Goal: Check status: Check status

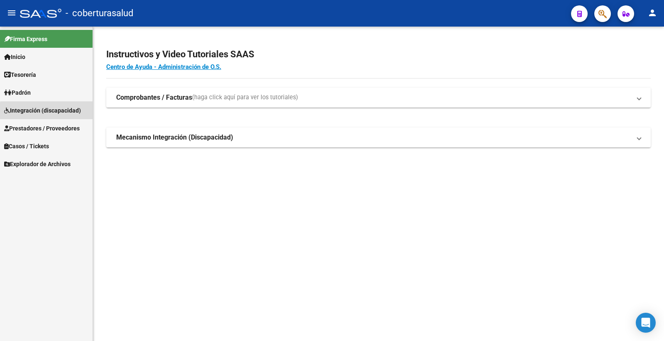
click at [61, 112] on span "Integración (discapacidad)" at bounding box center [42, 110] width 77 height 9
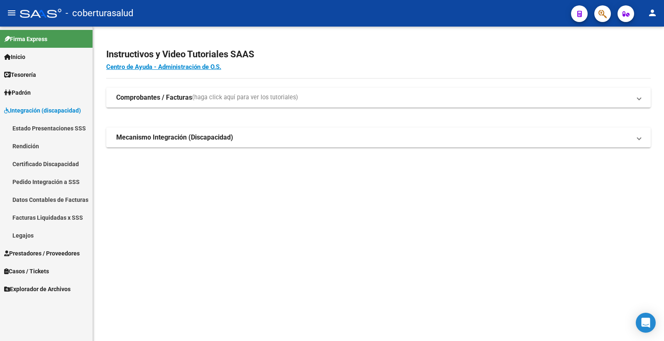
click at [61, 113] on span "Integración (discapacidad)" at bounding box center [42, 110] width 77 height 9
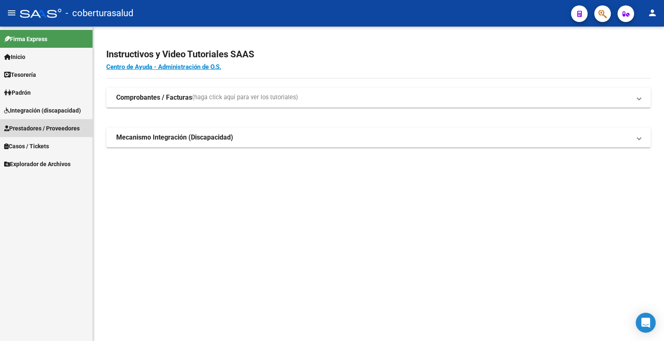
click at [56, 126] on span "Prestadores / Proveedores" at bounding box center [42, 128] width 76 height 9
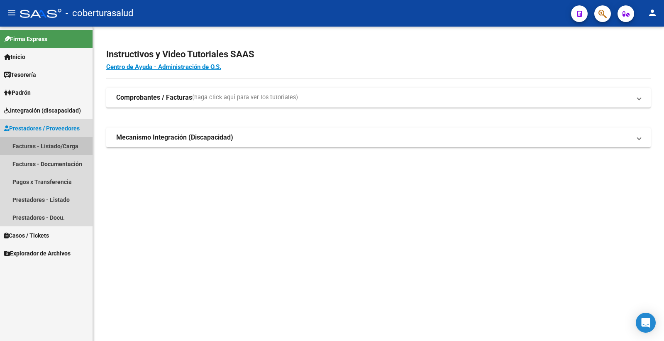
click at [55, 146] on link "Facturas - Listado/Carga" at bounding box center [46, 146] width 93 height 18
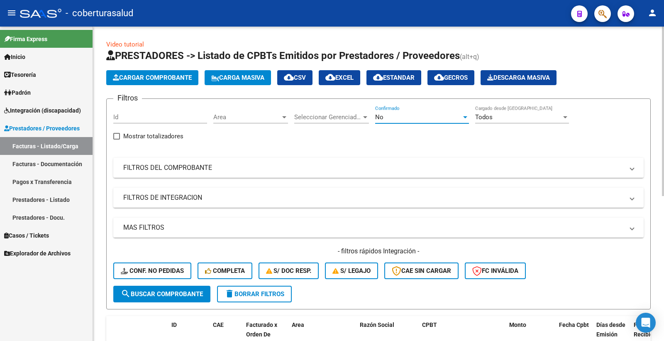
click at [397, 115] on div "No" at bounding box center [418, 116] width 86 height 7
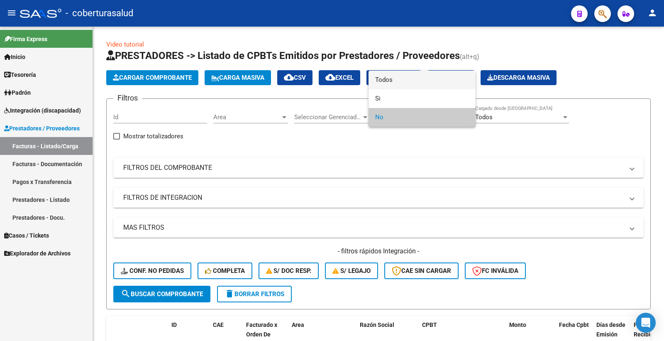
click at [393, 81] on span "Todos" at bounding box center [422, 80] width 94 height 19
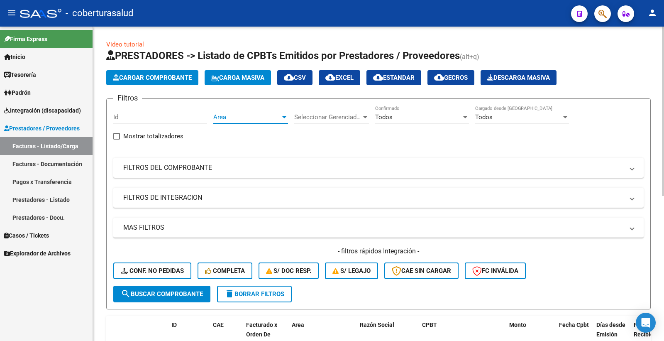
click at [250, 116] on span "Area" at bounding box center [246, 116] width 67 height 7
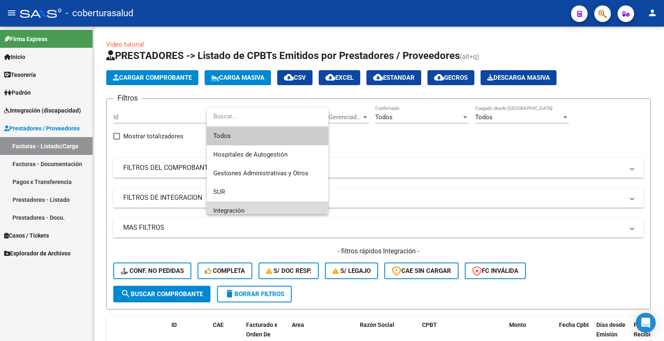
click at [237, 205] on span "Integración" at bounding box center [267, 210] width 108 height 19
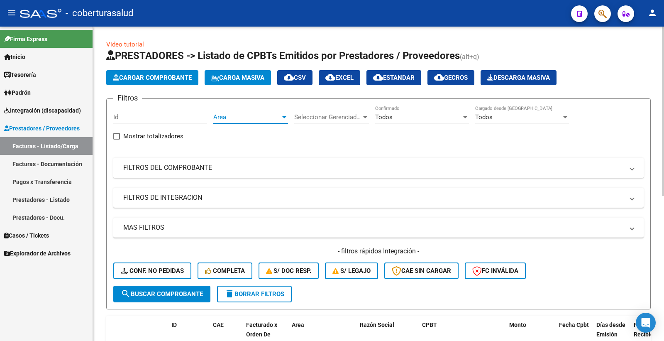
scroll to position [6, 0]
click at [344, 115] on span "Seleccionar Gerenciador" at bounding box center [327, 116] width 67 height 7
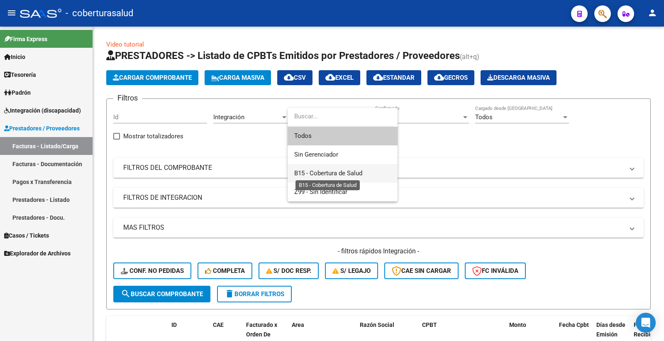
click at [326, 173] on span "B15 - Cobertura de Salud" at bounding box center [328, 172] width 68 height 7
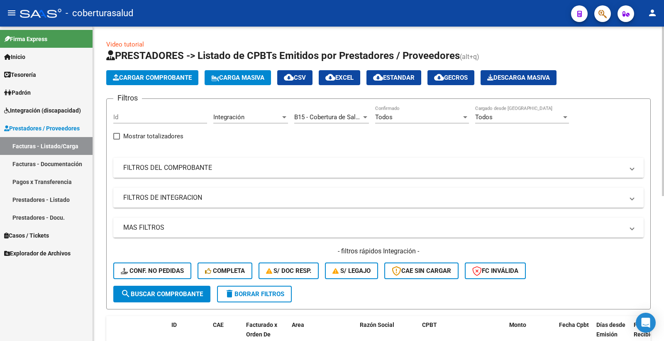
click at [223, 171] on mat-panel-title "FILTROS DEL COMPROBANTE" at bounding box center [373, 167] width 500 height 9
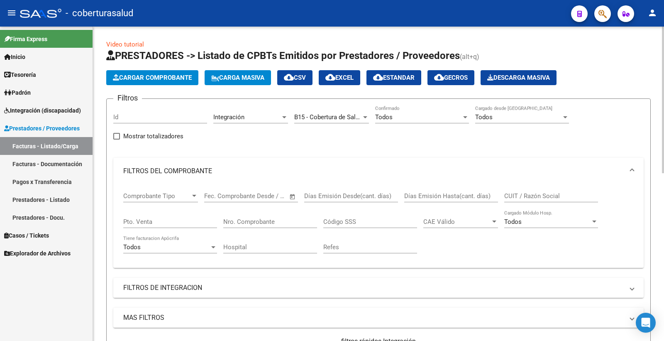
click at [252, 223] on input "Nro. Comprobante" at bounding box center [270, 221] width 94 height 7
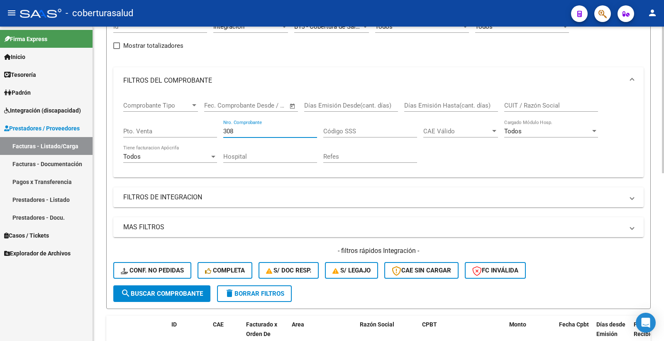
scroll to position [92, 0]
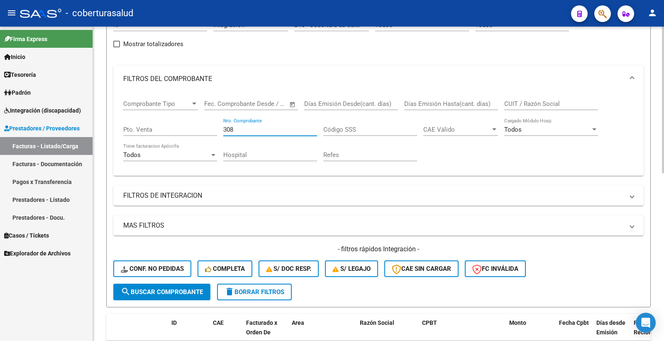
type input "308"
click at [176, 292] on span "search Buscar Comprobante" at bounding box center [162, 291] width 82 height 7
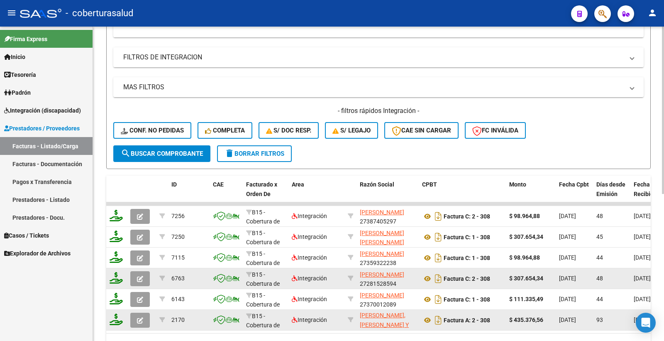
scroll to position [0, 0]
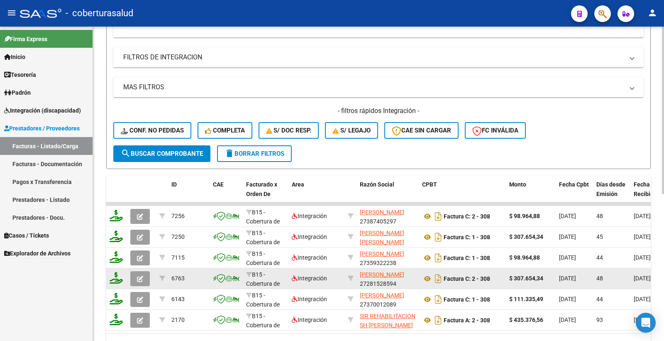
click at [202, 63] on mat-expansion-panel-header "FILTROS DE INTEGRACION" at bounding box center [378, 57] width 530 height 20
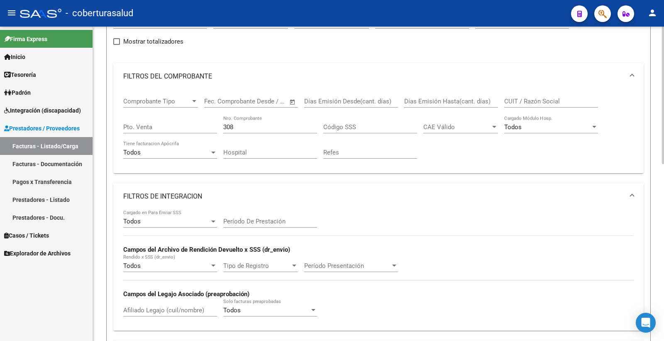
scroll to position [92, 0]
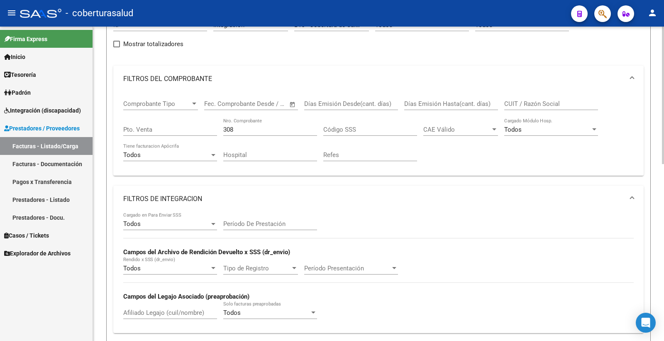
click at [524, 100] on input "CUIT / Razón Social" at bounding box center [551, 103] width 94 height 7
paste input "27328055177"
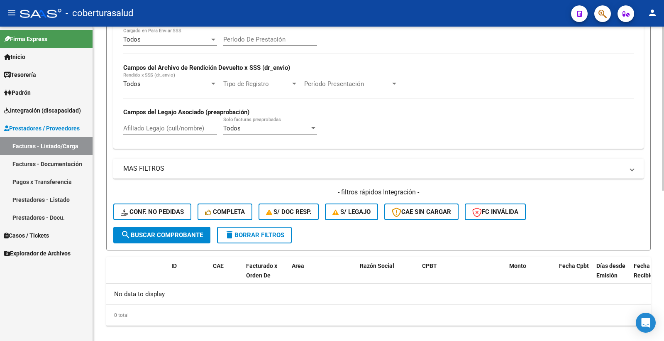
scroll to position [287, 0]
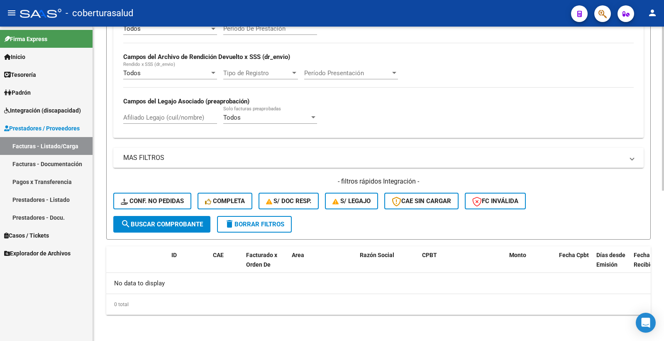
type input "27328055177"
click at [147, 223] on span "search Buscar Comprobante" at bounding box center [162, 223] width 82 height 7
click at [148, 223] on span "search Buscar Comprobante" at bounding box center [162, 223] width 82 height 7
